Goal: Task Accomplishment & Management: Use online tool/utility

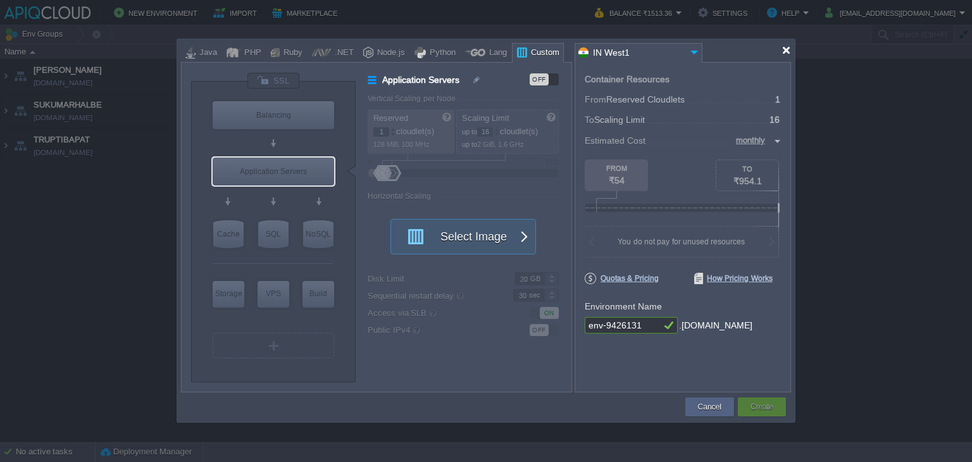
click at [785, 49] on div at bounding box center [786, 50] width 9 height 9
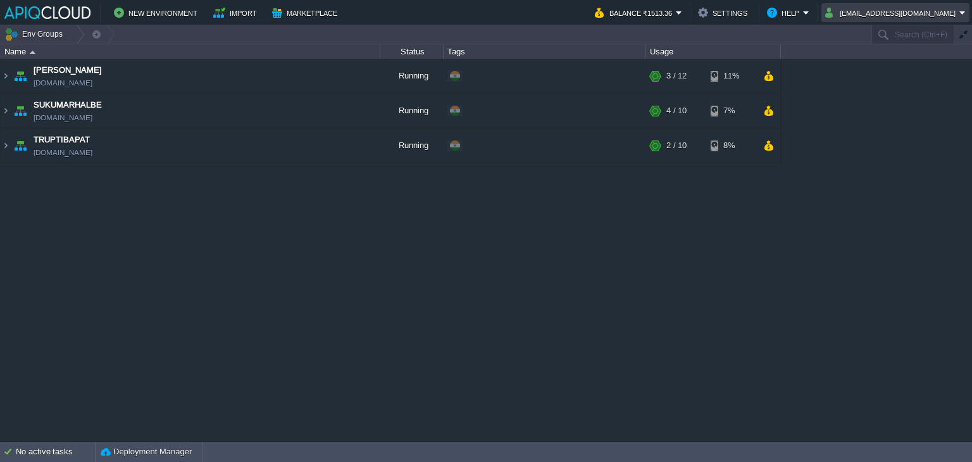
click at [911, 10] on button "[EMAIL_ADDRESS][DOMAIN_NAME]" at bounding box center [892, 12] width 134 height 15
click at [920, 166] on div "Anand [DOMAIN_NAME] Running + Add to Env Group RAM 27% CPU 3% 4 / 12 11% SUKUMA…" at bounding box center [486, 250] width 972 height 382
click at [349, 77] on button "button" at bounding box center [348, 75] width 11 height 11
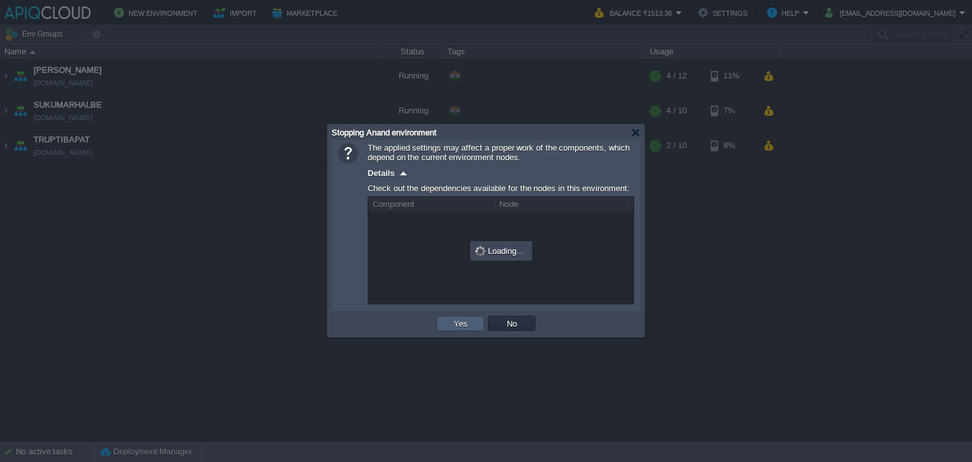
click at [471, 319] on td "Yes" at bounding box center [460, 323] width 47 height 15
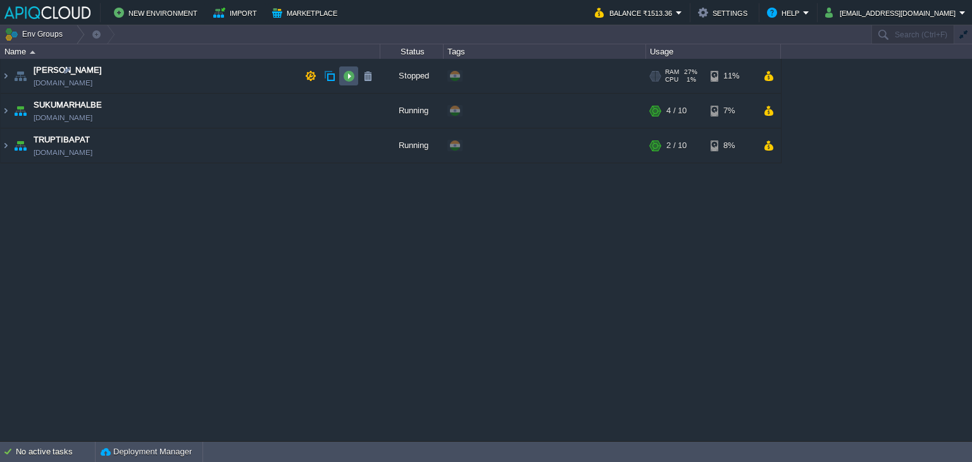
click at [351, 77] on button "button" at bounding box center [348, 75] width 11 height 11
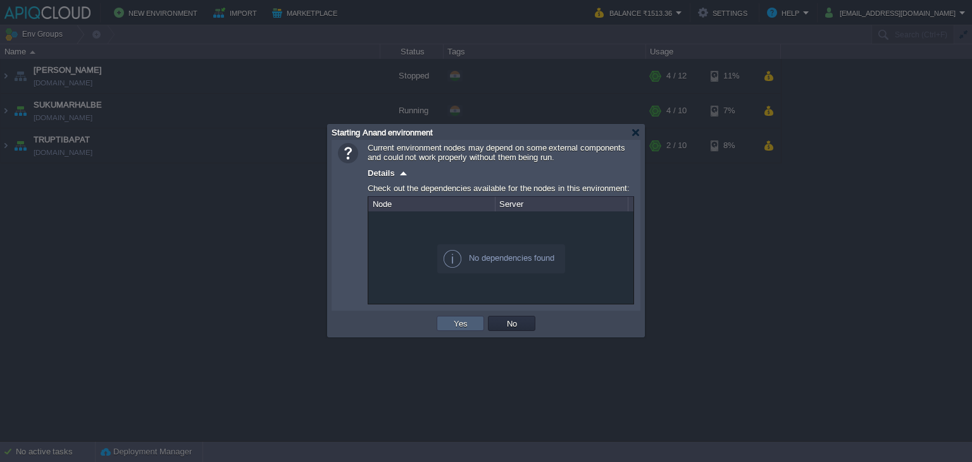
click at [477, 328] on td "Yes" at bounding box center [460, 323] width 47 height 15
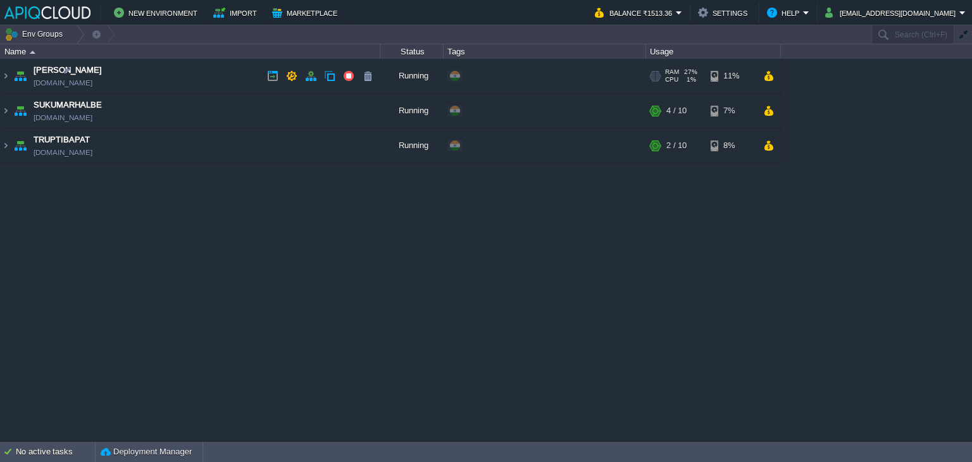
click at [206, 74] on td "Anand [DOMAIN_NAME]" at bounding box center [191, 76] width 380 height 35
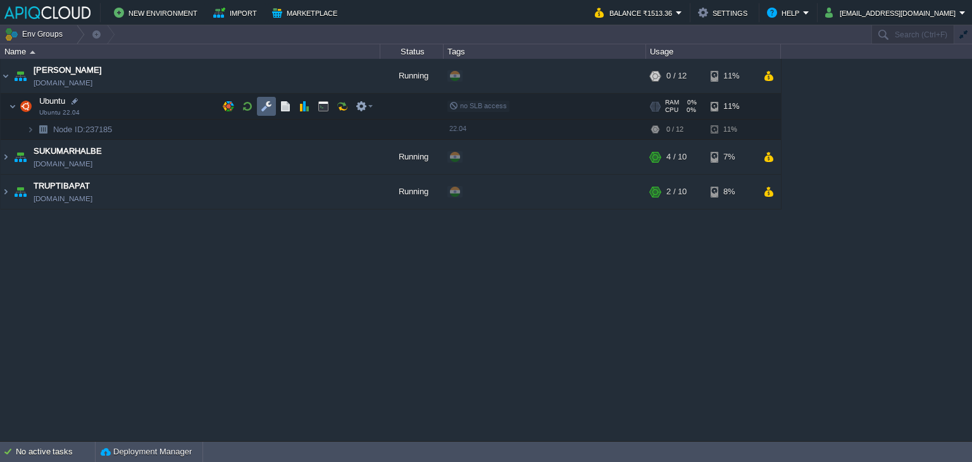
click at [262, 105] on button "button" at bounding box center [266, 106] width 11 height 11
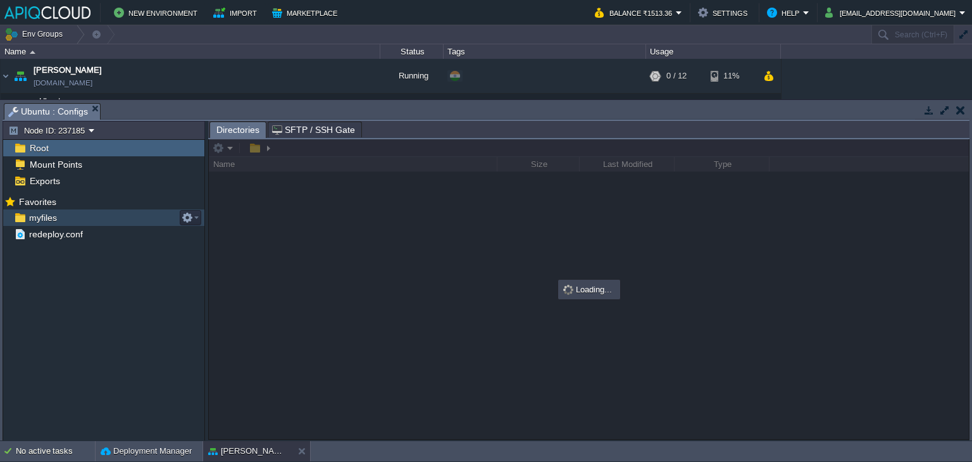
click at [35, 212] on span "myfiles" at bounding box center [43, 217] width 32 height 11
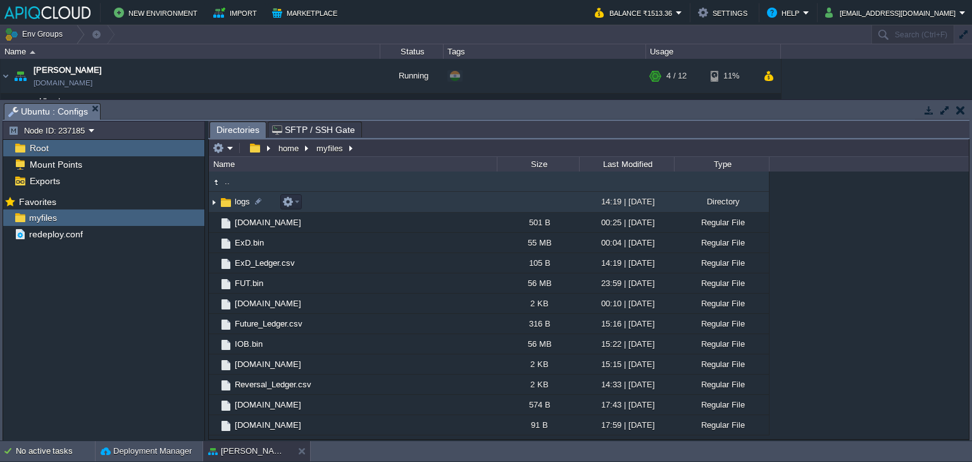
click at [213, 199] on img at bounding box center [214, 202] width 10 height 20
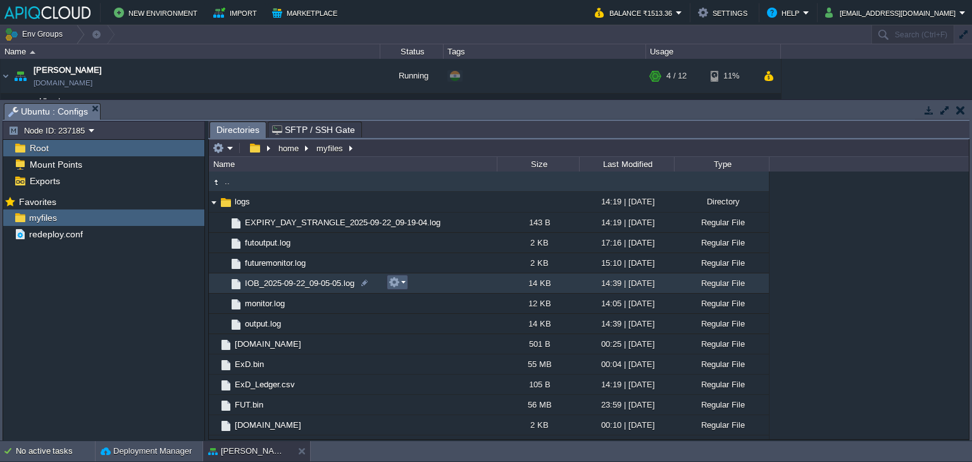
click at [399, 284] on button "button" at bounding box center [394, 282] width 11 height 11
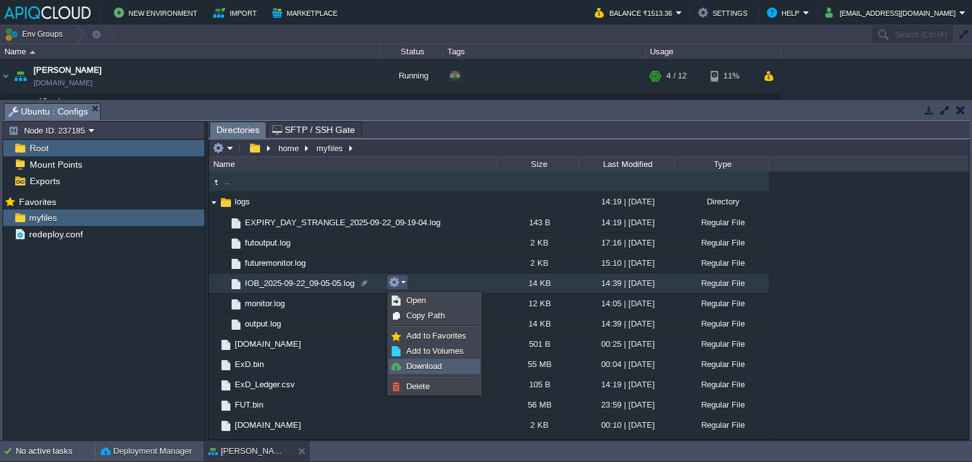
click at [429, 366] on span "Download" at bounding box center [423, 365] width 35 height 9
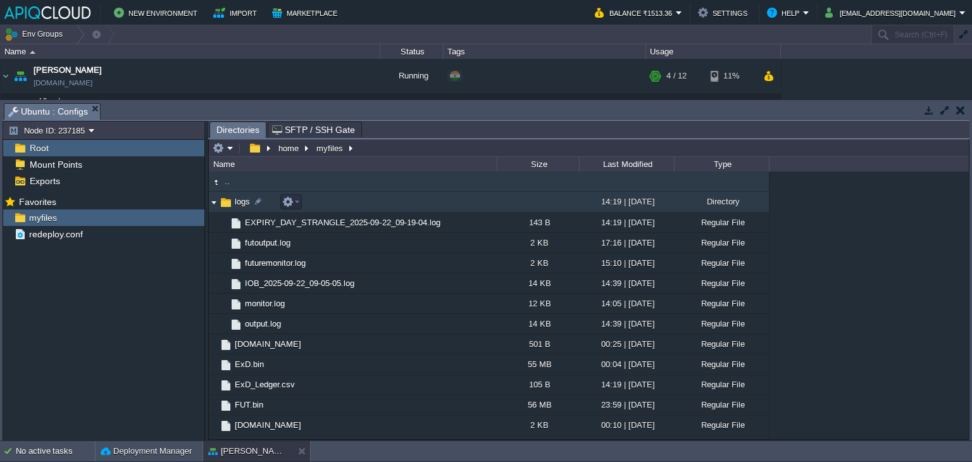
click at [211, 202] on img at bounding box center [214, 202] width 10 height 20
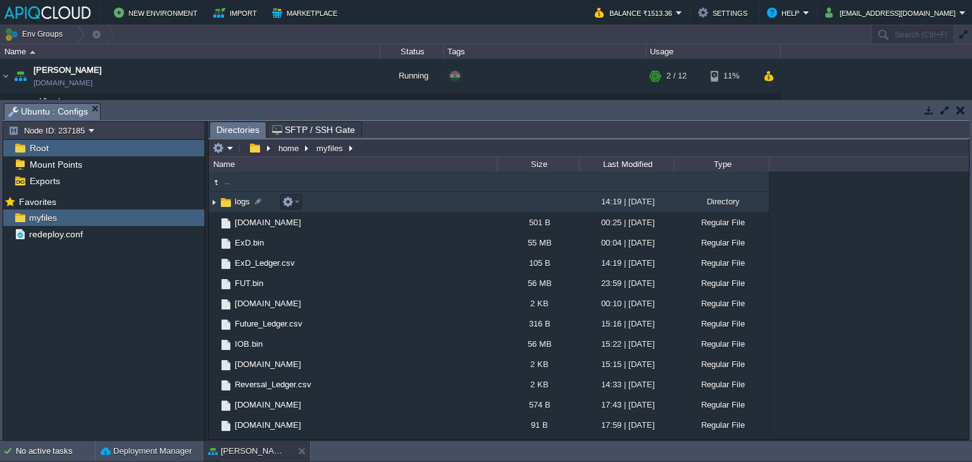
click at [213, 203] on img at bounding box center [214, 202] width 10 height 20
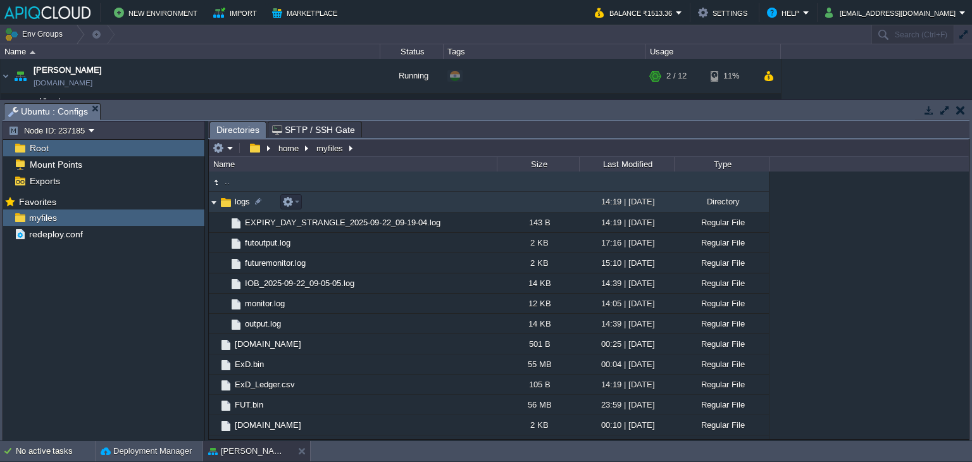
click at [211, 201] on img at bounding box center [214, 202] width 10 height 20
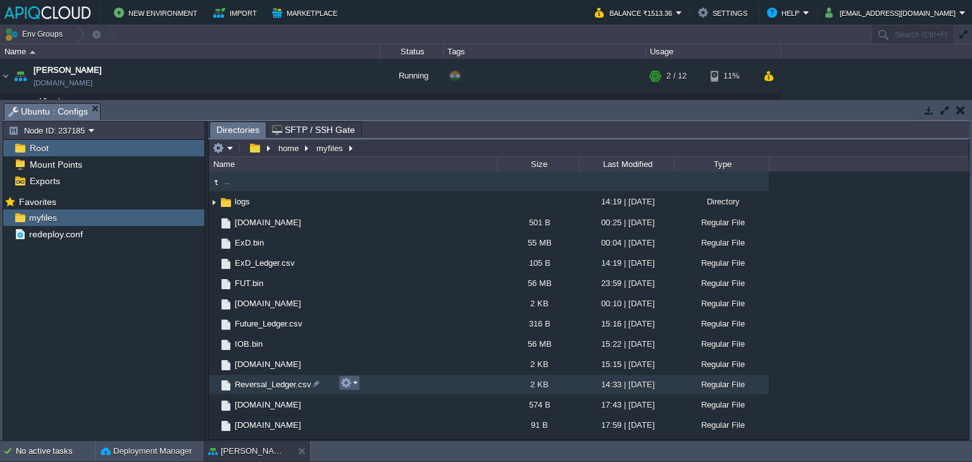
click at [355, 379] on em at bounding box center [348, 382] width 17 height 11
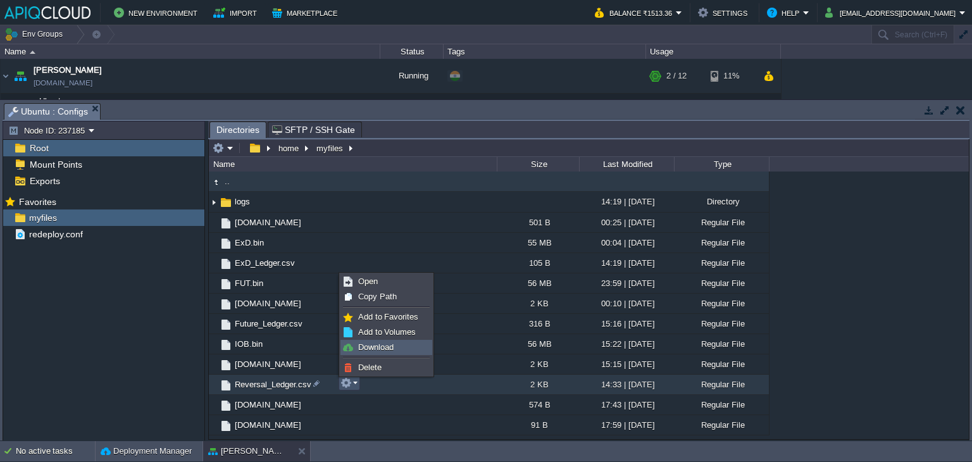
click at [382, 345] on span "Download" at bounding box center [375, 346] width 35 height 9
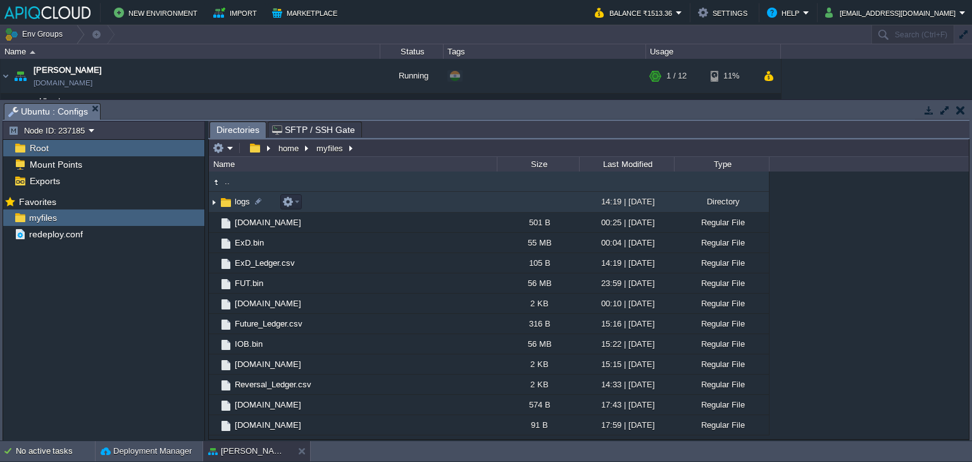
click at [209, 203] on img at bounding box center [214, 202] width 10 height 20
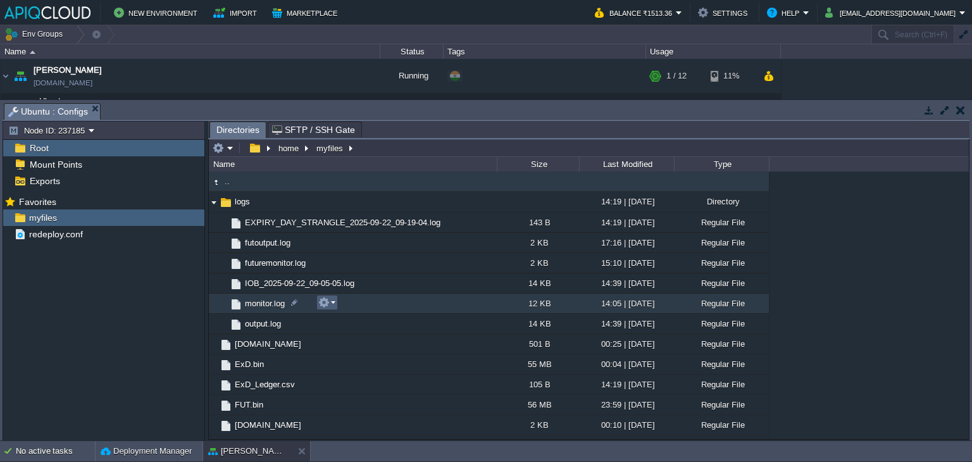
click at [332, 302] on em at bounding box center [326, 302] width 17 height 11
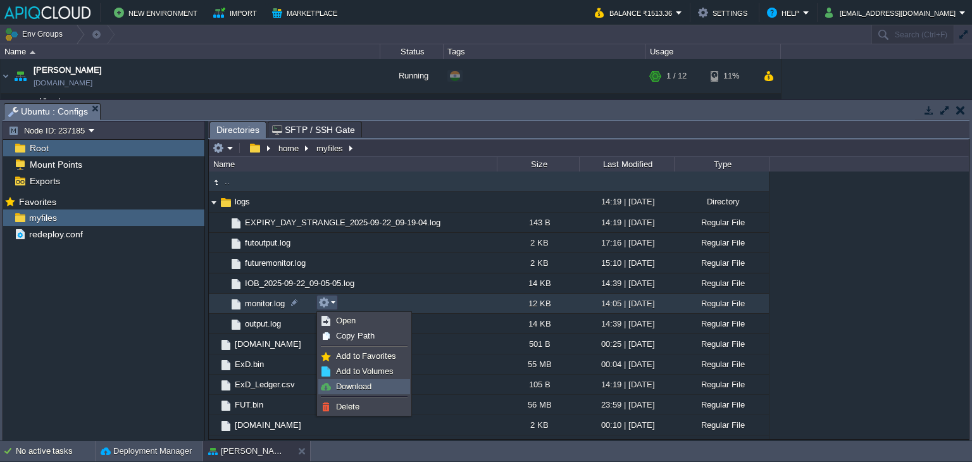
click at [359, 386] on span "Download" at bounding box center [353, 386] width 35 height 9
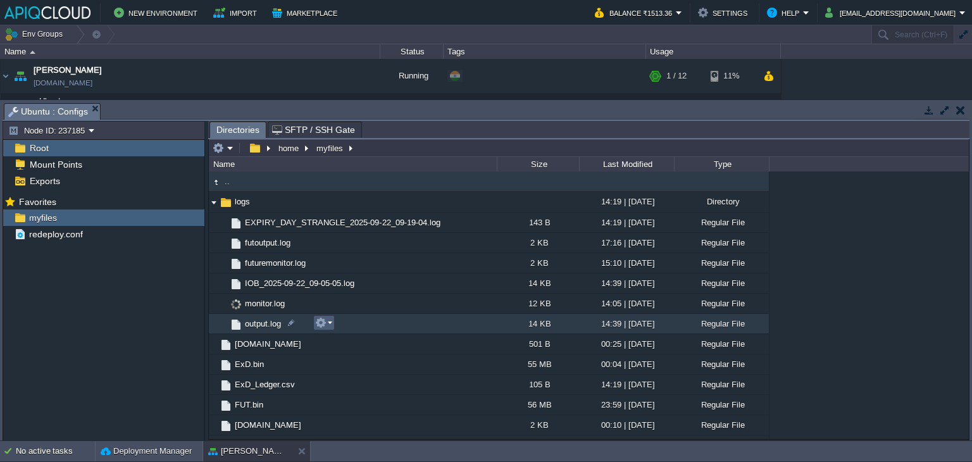
click at [325, 322] on button "button" at bounding box center [320, 322] width 11 height 11
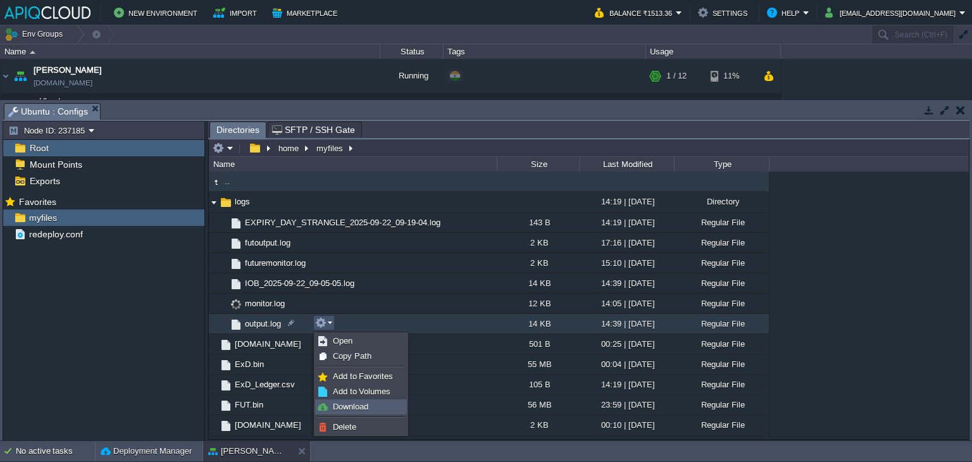
click at [361, 403] on span "Download" at bounding box center [350, 406] width 35 height 9
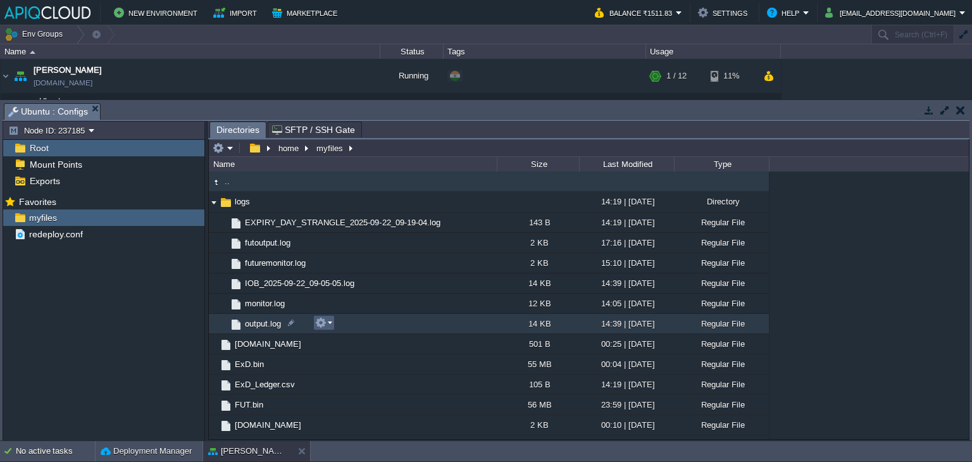
click at [332, 325] on td at bounding box center [324, 322] width 22 height 15
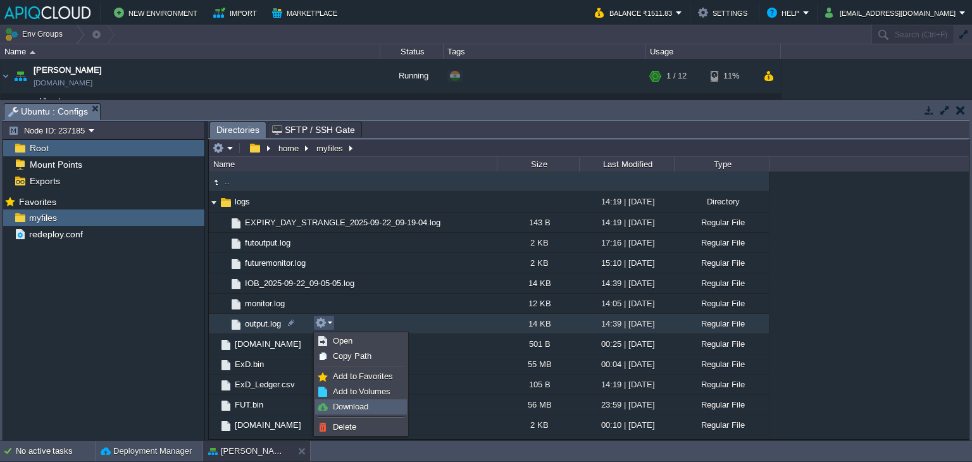
click at [352, 402] on span "Download" at bounding box center [350, 406] width 35 height 9
